Goal: Navigation & Orientation: Find specific page/section

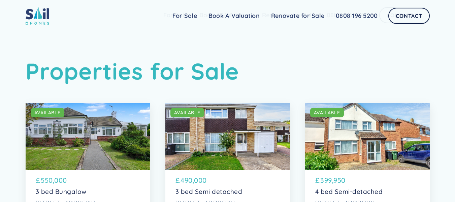
click at [455, 0] on html "Sail Home For Sale FAQs Blog Testimonials Renovate for Sale Book A Valuation Re…" at bounding box center [227, 101] width 455 height 202
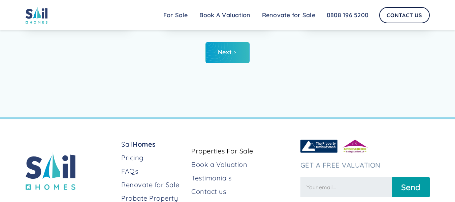
scroll to position [2397, 0]
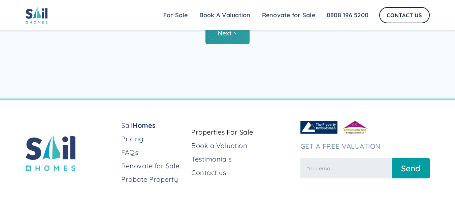
click at [230, 44] on link "Next" at bounding box center [228, 33] width 44 height 21
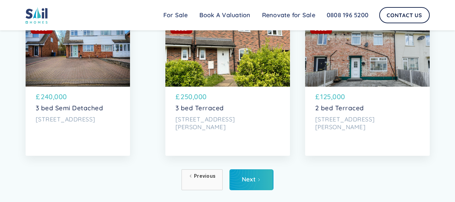
scroll to position [2280, 0]
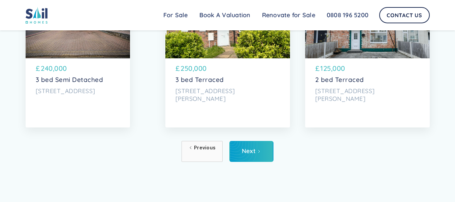
drag, startPoint x: 457, startPoint y: 12, endPoint x: 450, endPoint y: 176, distance: 163.5
click at [262, 162] on link "Next" at bounding box center [251, 151] width 44 height 21
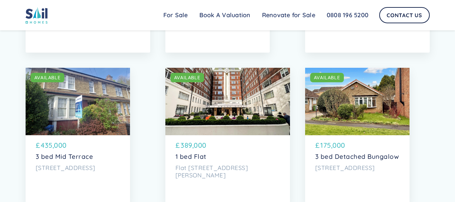
scroll to position [2444, 0]
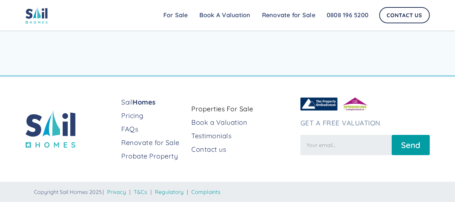
drag, startPoint x: 459, startPoint y: 10, endPoint x: 459, endPoint y: 218, distance: 207.2
